Goal: Register for event/course

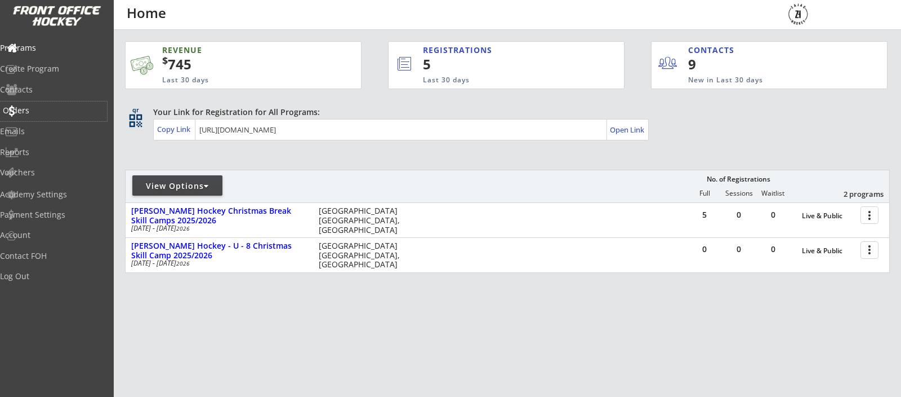
click at [41, 110] on div "Orders" at bounding box center [53, 110] width 101 height 8
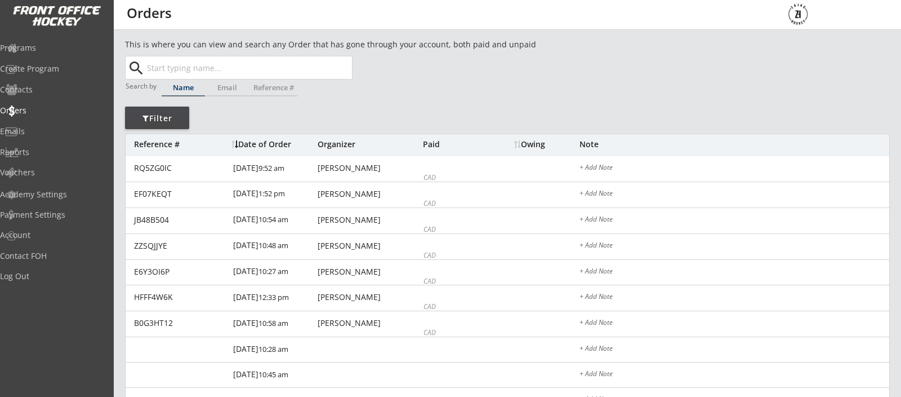
click at [217, 70] on input "text" at bounding box center [248, 67] width 207 height 23
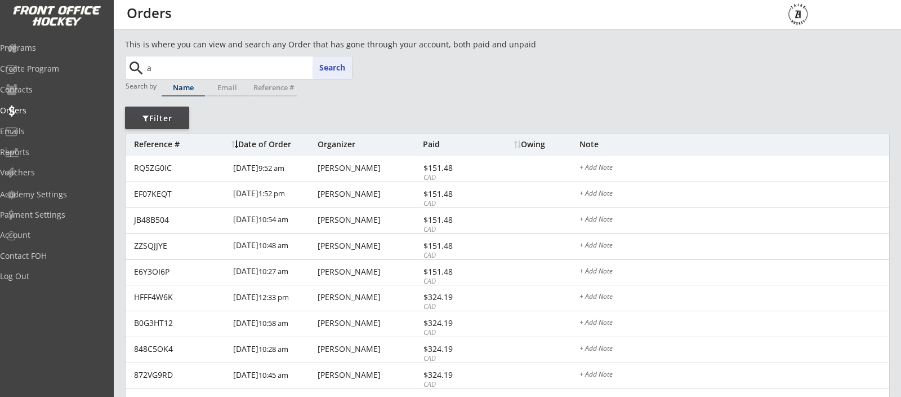
type input "am"
type input "[PERSON_NAME]"
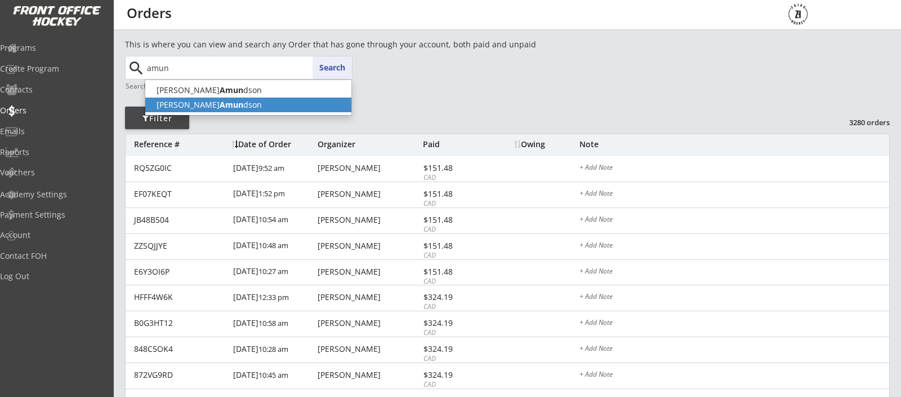
click at [219, 104] on p "[PERSON_NAME] dson" at bounding box center [248, 104] width 206 height 15
type input "[PERSON_NAME]"
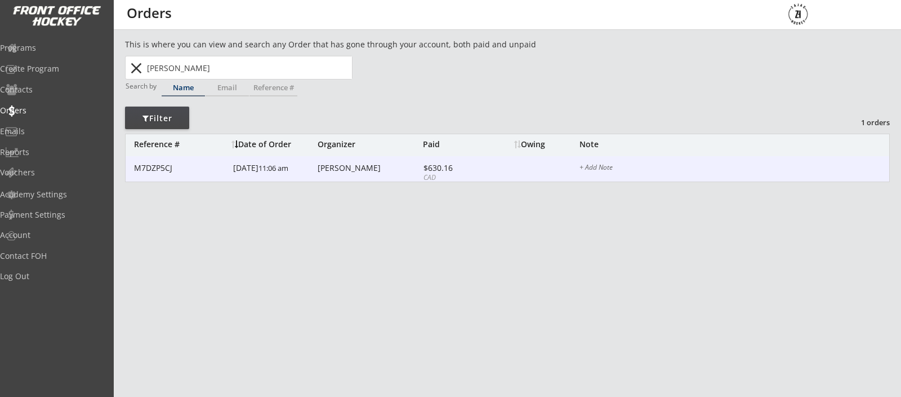
click at [358, 168] on div "[PERSON_NAME]" at bounding box center [369, 168] width 103 height 8
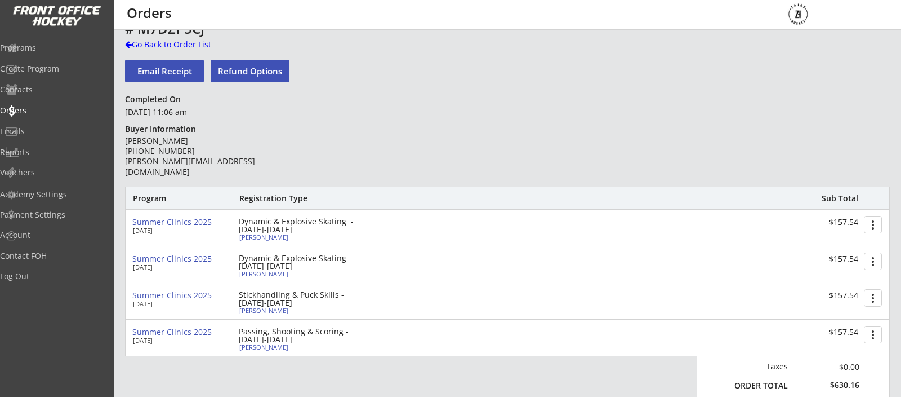
scroll to position [19, 0]
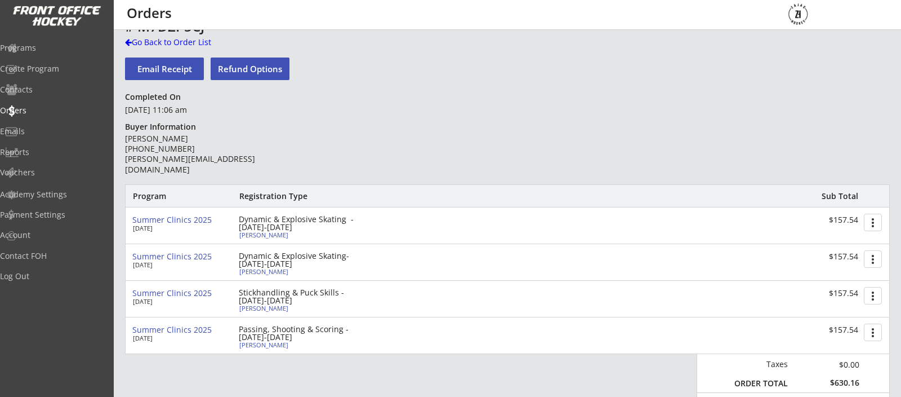
click at [274, 236] on div "[PERSON_NAME]" at bounding box center [302, 234] width 126 height 6
select select ""A""
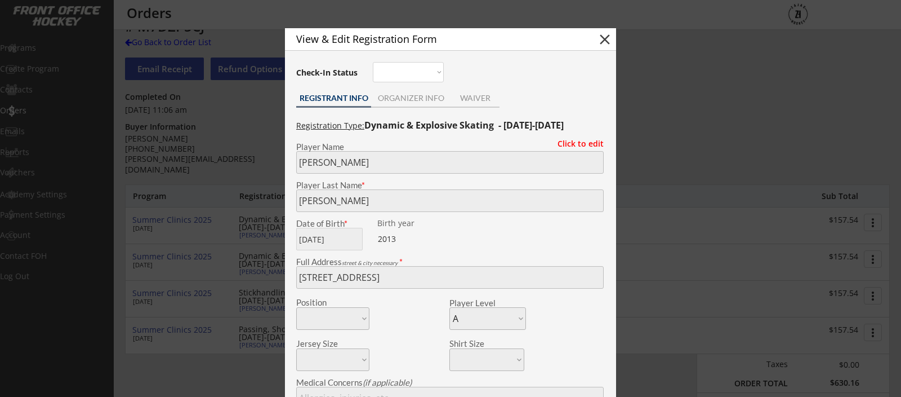
scroll to position [18, 1]
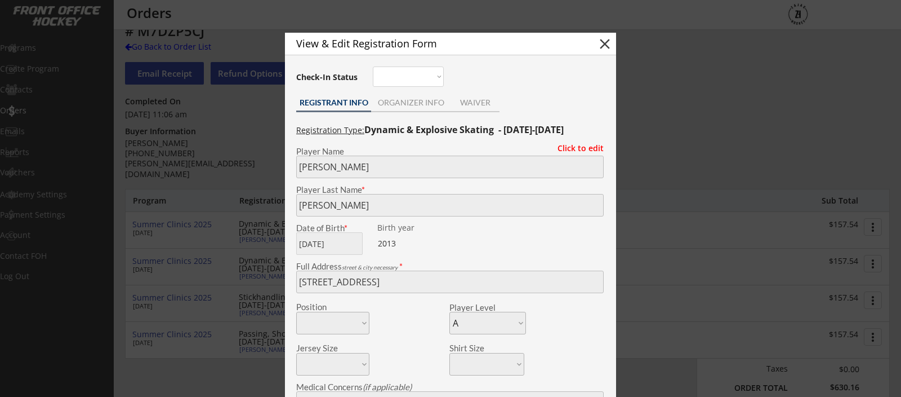
click at [605, 41] on button "close" at bounding box center [604, 43] width 17 height 17
select select ""PLACEHOLDER_1427118222253""
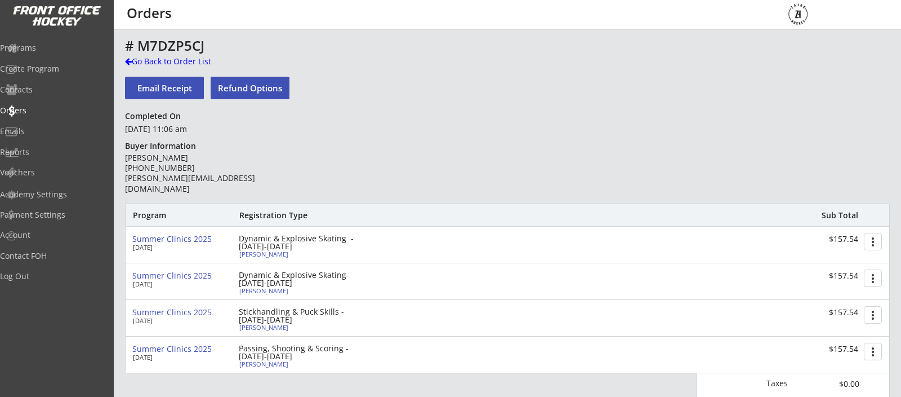
scroll to position [0, 0]
click at [271, 250] on div "Dynamic & Explosive Skating - [DATE]-[DATE]" at bounding box center [304, 242] width 130 height 16
type input "[PERSON_NAME]"
type input "[DATE]"
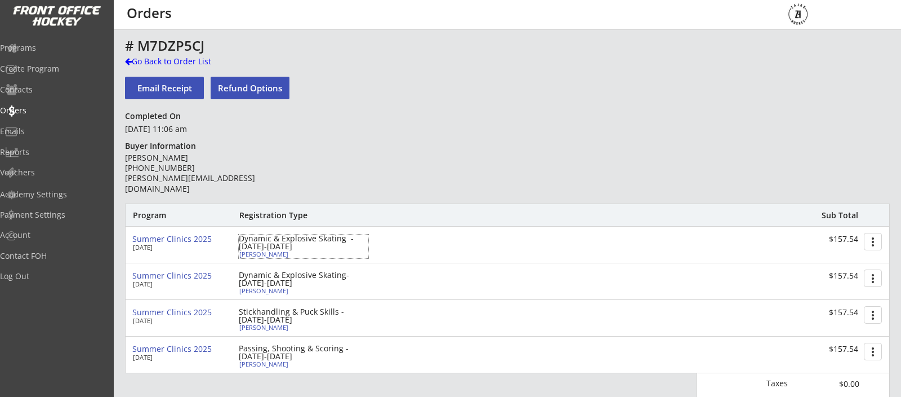
type input "[STREET_ADDRESS]"
select select ""A""
type input "[PERSON_NAME]"
type input "[PHONE_NUMBER]"
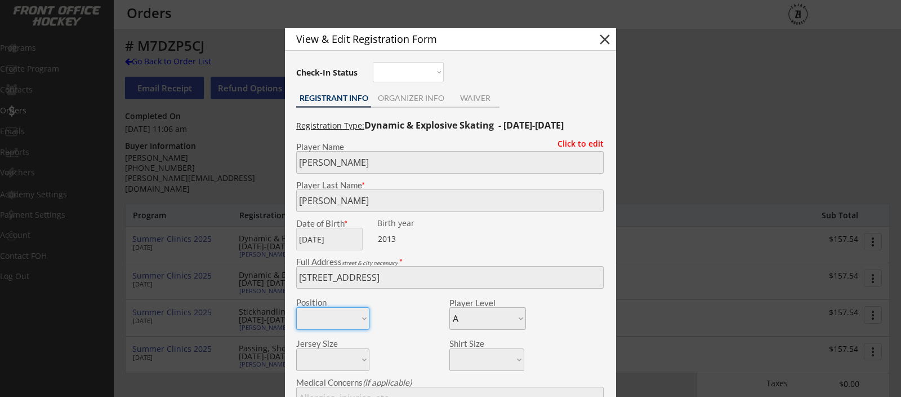
click at [612, 43] on button "close" at bounding box center [604, 39] width 17 height 17
select select ""PLACEHOLDER_1427118222253""
